Goal: Task Accomplishment & Management: Use online tool/utility

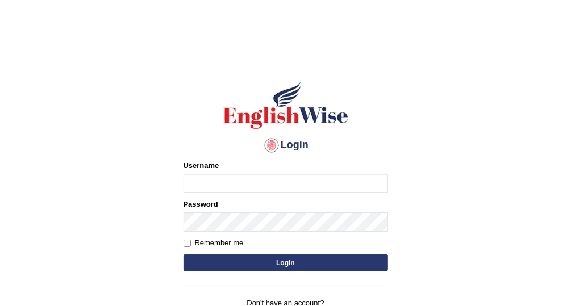
type input "Vallarie97"
click at [322, 263] on button "Login" at bounding box center [285, 262] width 204 height 17
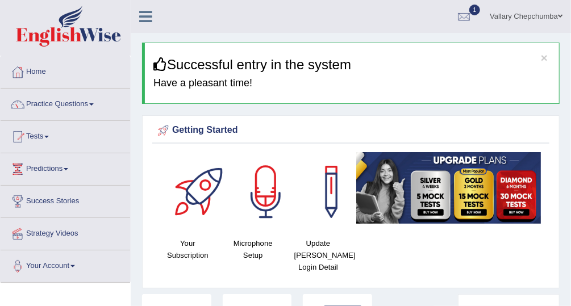
click at [467, 10] on div at bounding box center [463, 17] width 17 height 17
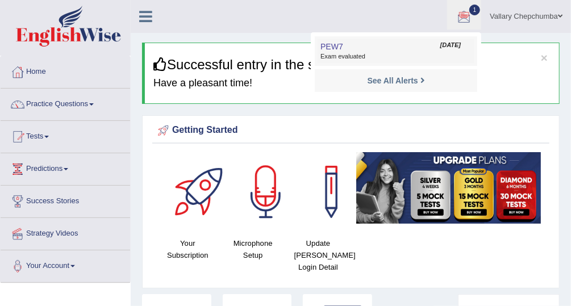
click at [412, 60] on span "Exam evaluated" at bounding box center [395, 56] width 151 height 9
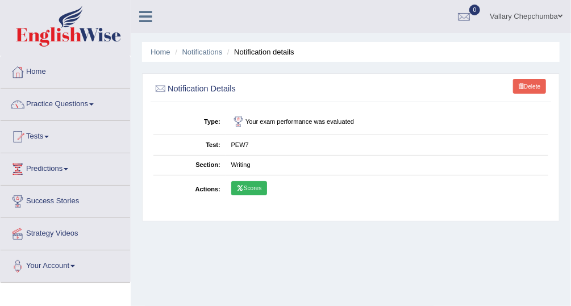
click at [254, 189] on link "Scores" at bounding box center [249, 188] width 36 height 15
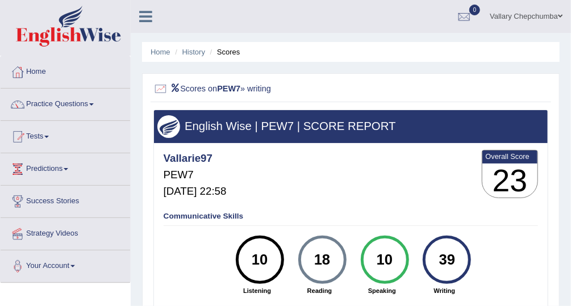
click at [229, 57] on li "Scores" at bounding box center [223, 52] width 33 height 11
click at [191, 55] on link "History" at bounding box center [193, 52] width 23 height 9
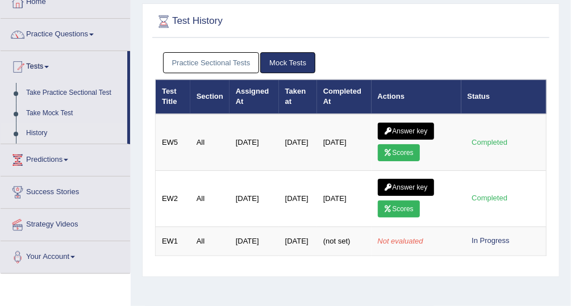
scroll to position [73, 0]
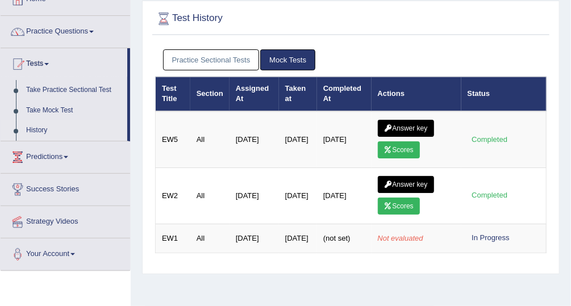
click at [234, 65] on link "Practice Sectional Tests" at bounding box center [211, 59] width 97 height 21
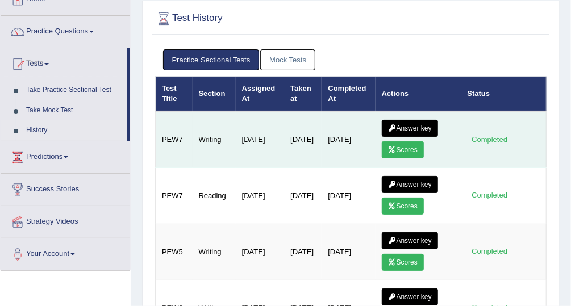
click at [401, 124] on link "Answer key" at bounding box center [410, 128] width 56 height 17
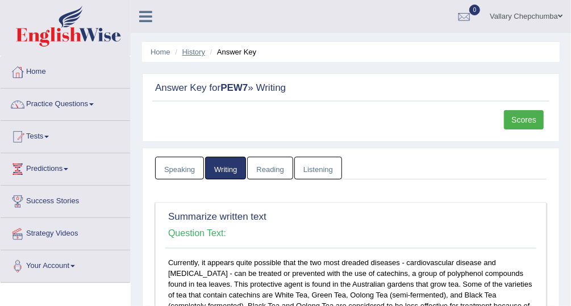
click at [200, 55] on link "History" at bounding box center [193, 52] width 23 height 9
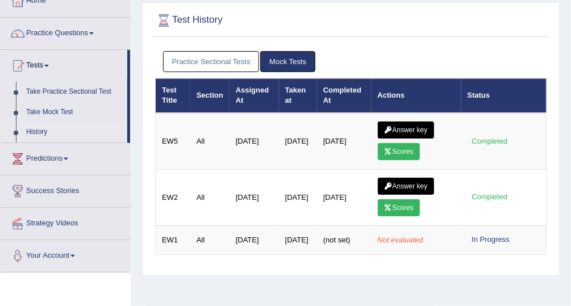
scroll to position [74, 0]
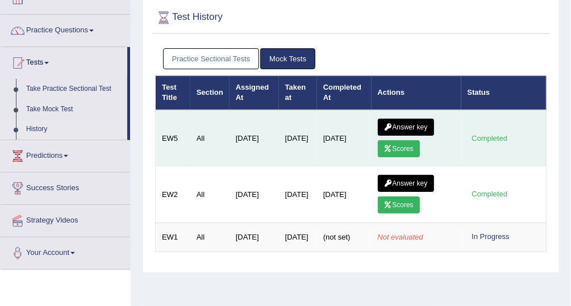
click at [395, 152] on link "Scores" at bounding box center [399, 148] width 42 height 17
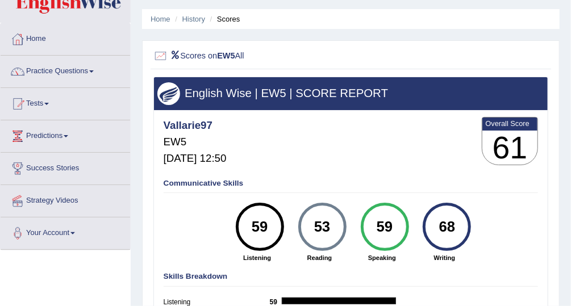
scroll to position [32, 0]
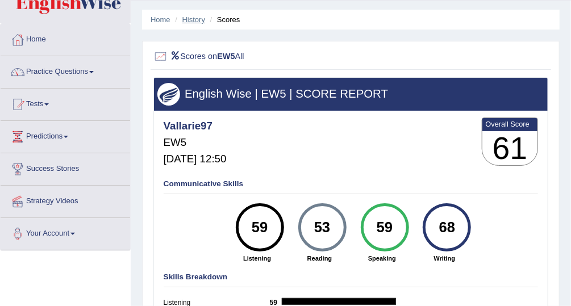
click at [205, 16] on link "History" at bounding box center [193, 19] width 23 height 9
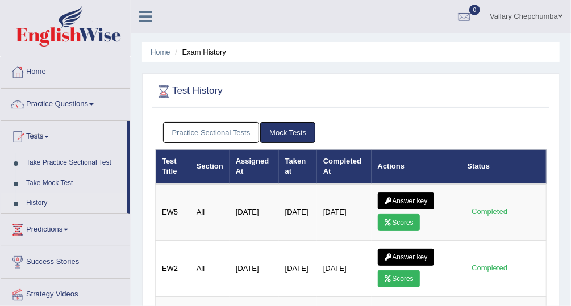
click at [219, 131] on link "Practice Sectional Tests" at bounding box center [211, 132] width 97 height 21
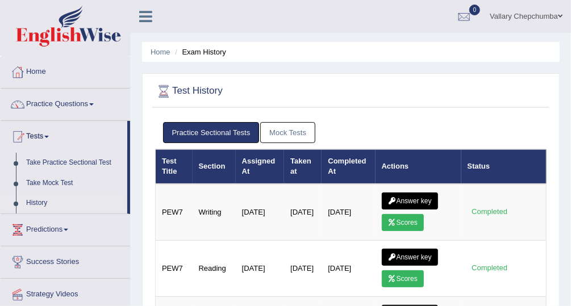
click at [275, 137] on link "Mock Tests" at bounding box center [287, 132] width 55 height 21
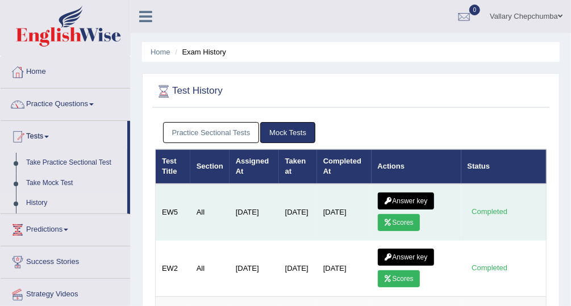
click at [397, 202] on link "Answer key" at bounding box center [406, 200] width 56 height 17
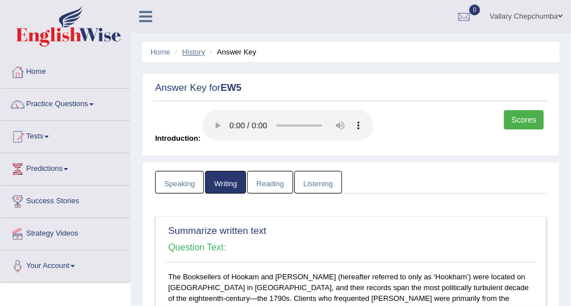
click at [194, 48] on link "History" at bounding box center [193, 52] width 23 height 9
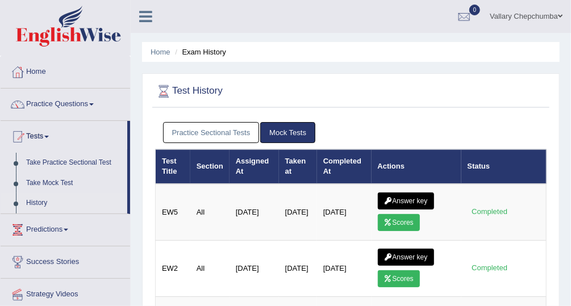
click at [223, 132] on link "Practice Sectional Tests" at bounding box center [211, 132] width 97 height 21
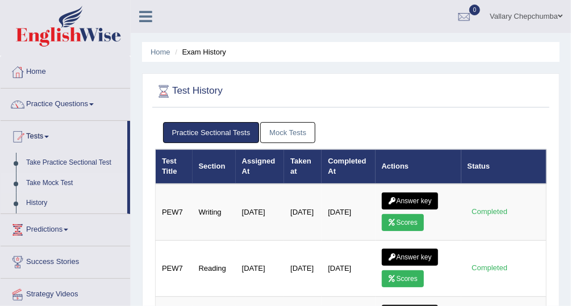
click at [79, 181] on link "Take Mock Test" at bounding box center [74, 183] width 106 height 20
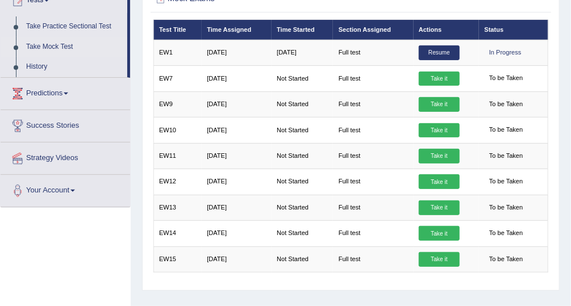
scroll to position [135, 0]
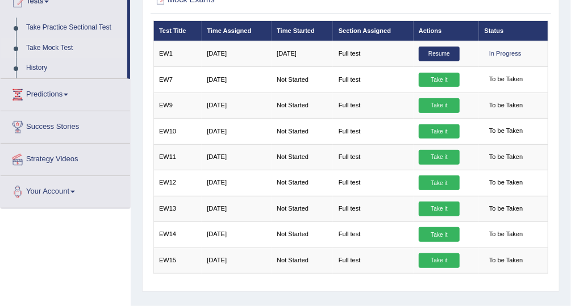
click at [62, 94] on link "Predictions" at bounding box center [65, 93] width 129 height 28
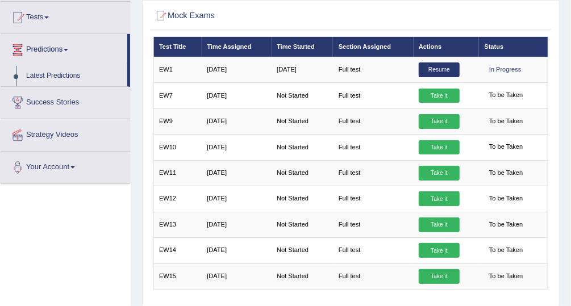
scroll to position [101, 0]
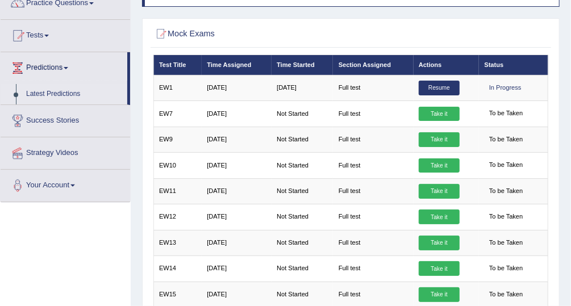
click at [77, 93] on link "Latest Predictions" at bounding box center [74, 94] width 106 height 20
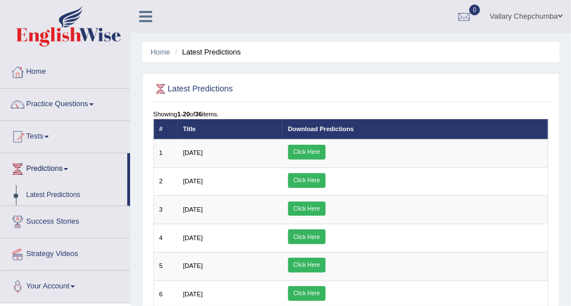
click at [32, 138] on link "Tests" at bounding box center [65, 135] width 129 height 28
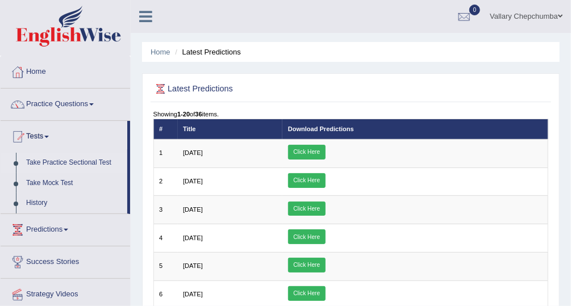
click at [50, 165] on link "Take Practice Sectional Test" at bounding box center [74, 163] width 106 height 20
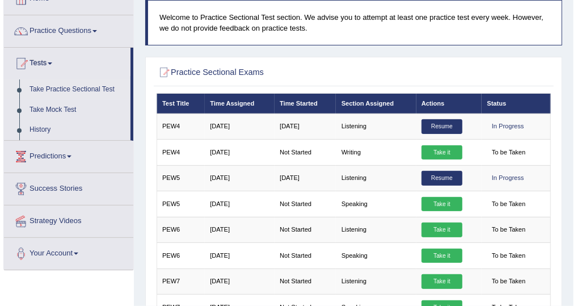
scroll to position [79, 0]
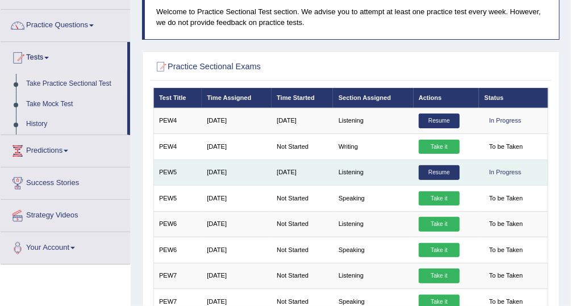
click at [442, 171] on link "Resume" at bounding box center [438, 172] width 41 height 15
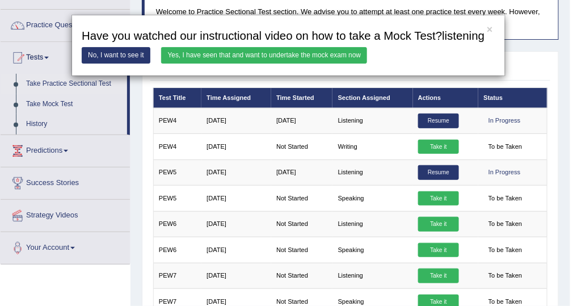
click at [313, 62] on link "Yes, I have seen that and want to undertake the mock exam now" at bounding box center [264, 55] width 206 height 16
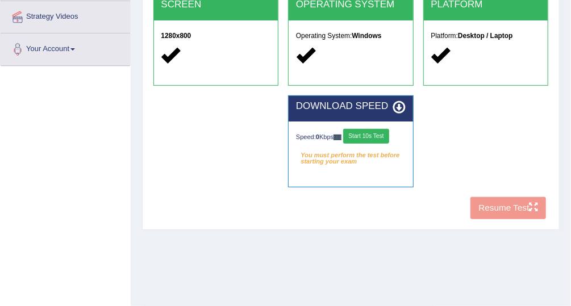
scroll to position [219, 0]
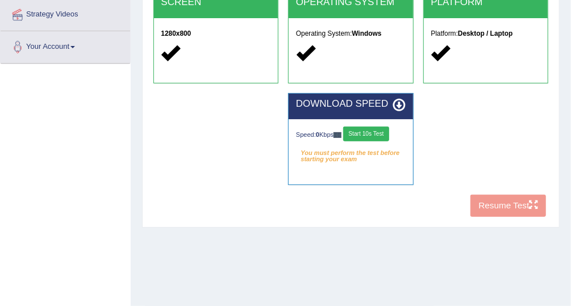
click at [382, 136] on button "Start 10s Test" at bounding box center [366, 134] width 46 height 15
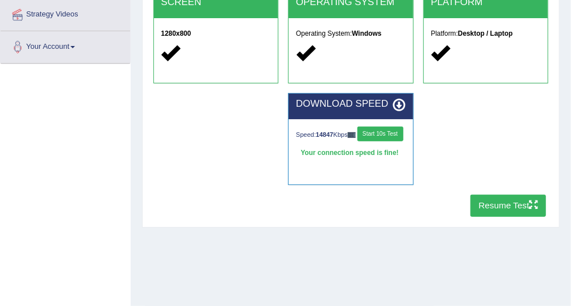
click at [508, 205] on button "Resume Test" at bounding box center [508, 206] width 76 height 22
click at [509, 208] on button "Resume Test" at bounding box center [508, 206] width 76 height 22
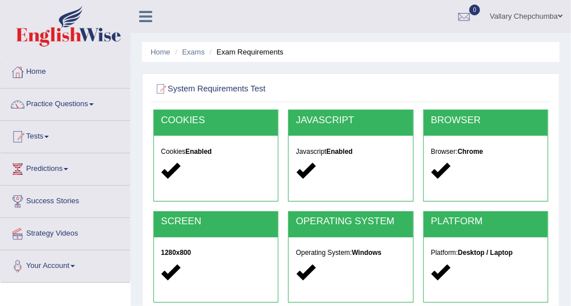
scroll to position [0, 0]
click at [186, 53] on link "Exams" at bounding box center [193, 52] width 23 height 9
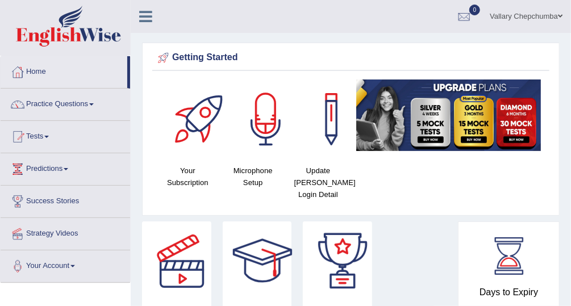
click at [49, 136] on span at bounding box center [46, 137] width 5 height 2
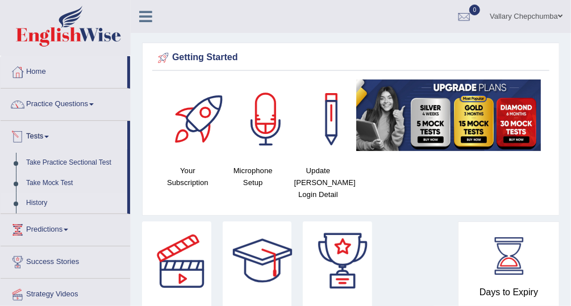
click at [59, 209] on link "History" at bounding box center [74, 203] width 106 height 20
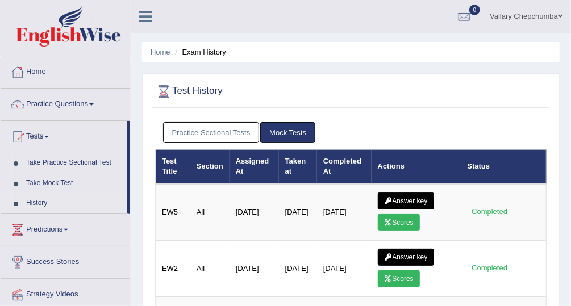
click at [226, 135] on link "Practice Sectional Tests" at bounding box center [211, 132] width 97 height 21
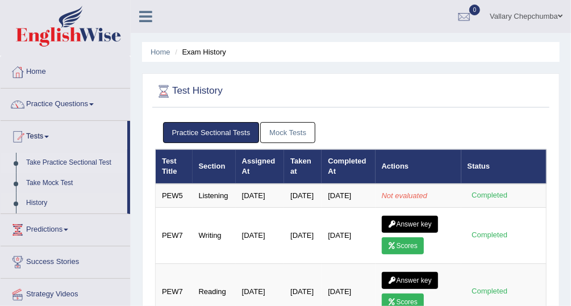
click at [48, 164] on link "Take Practice Sectional Test" at bounding box center [74, 163] width 106 height 20
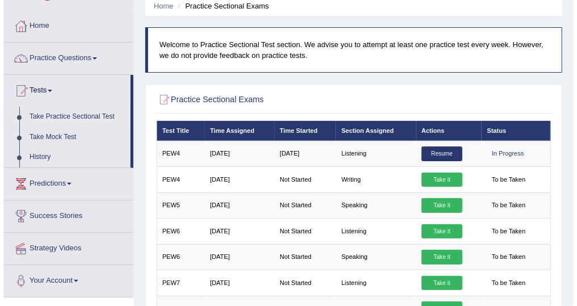
scroll to position [46, 0]
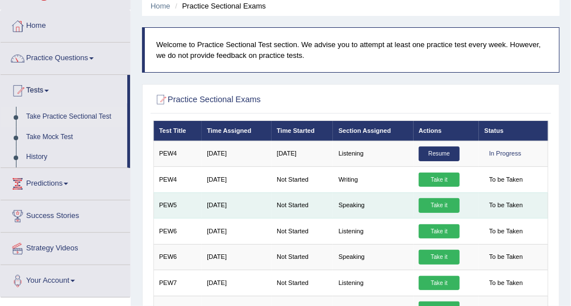
click at [434, 207] on link "Take it" at bounding box center [438, 205] width 41 height 15
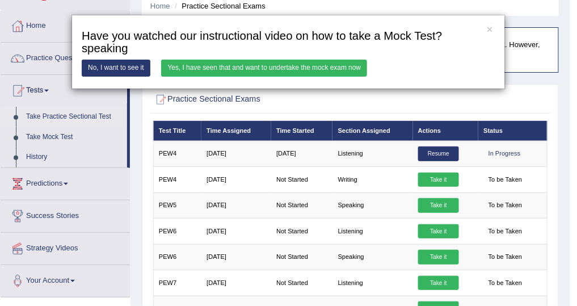
click at [305, 70] on link "Yes, I have seen that and want to undertake the mock exam now" at bounding box center [264, 68] width 206 height 16
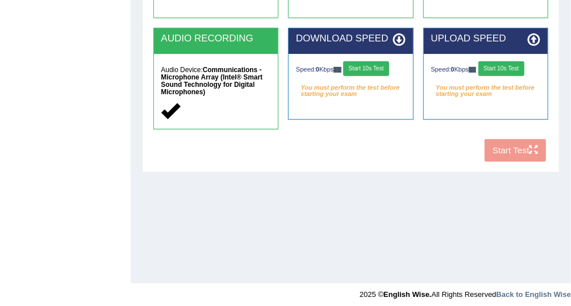
scroll to position [290, 0]
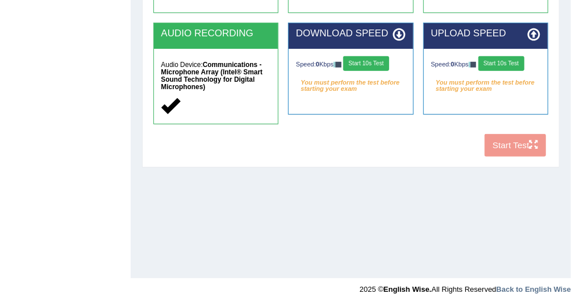
click at [362, 61] on button "Start 10s Test" at bounding box center [366, 63] width 46 height 15
click at [505, 60] on button "Start 10s Test" at bounding box center [501, 63] width 46 height 15
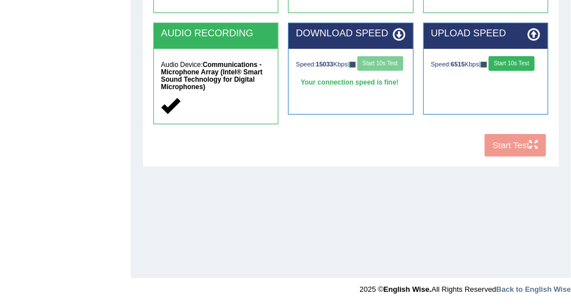
click at [510, 64] on button "Start 10s Test" at bounding box center [511, 63] width 46 height 15
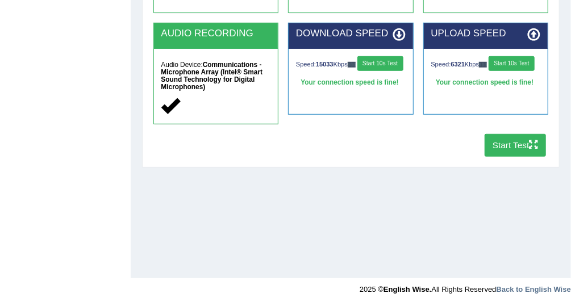
click at [521, 146] on button "Start Test" at bounding box center [515, 145] width 62 height 22
